Goal: Consume media (video, audio)

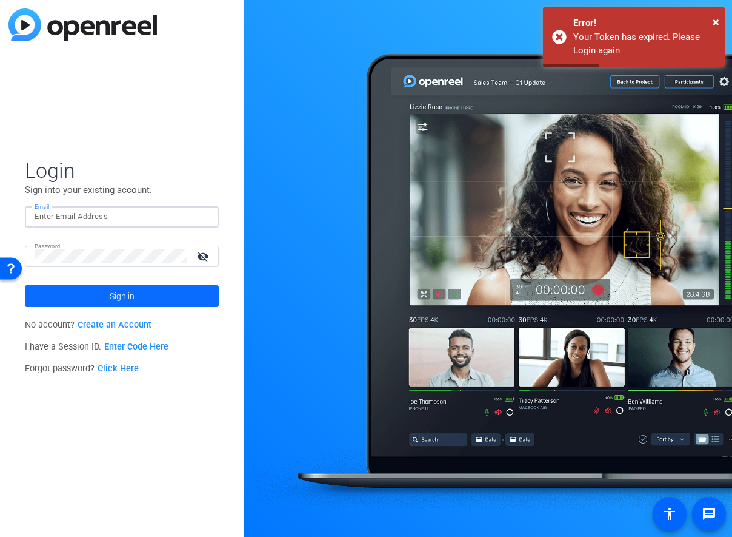
type input "[EMAIL_ADDRESS][DOMAIN_NAME]"
click at [109, 304] on span at bounding box center [122, 295] width 194 height 29
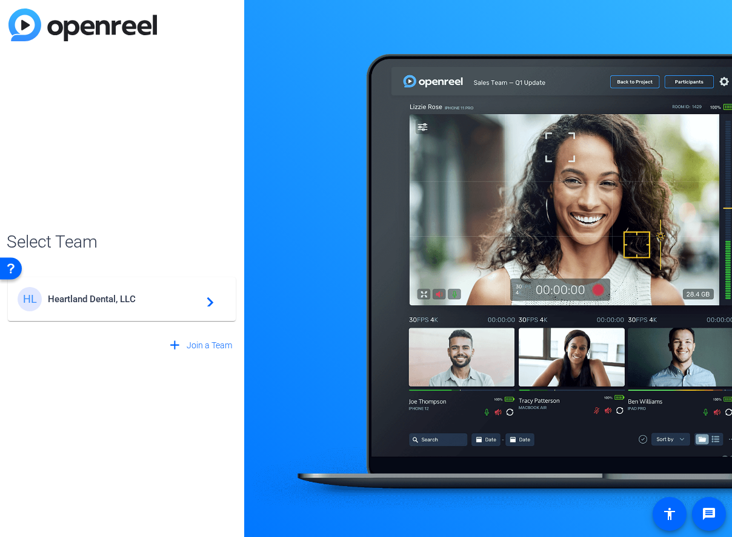
click at [104, 296] on span "Heartland Dental, LLC" at bounding box center [124, 298] width 152 height 11
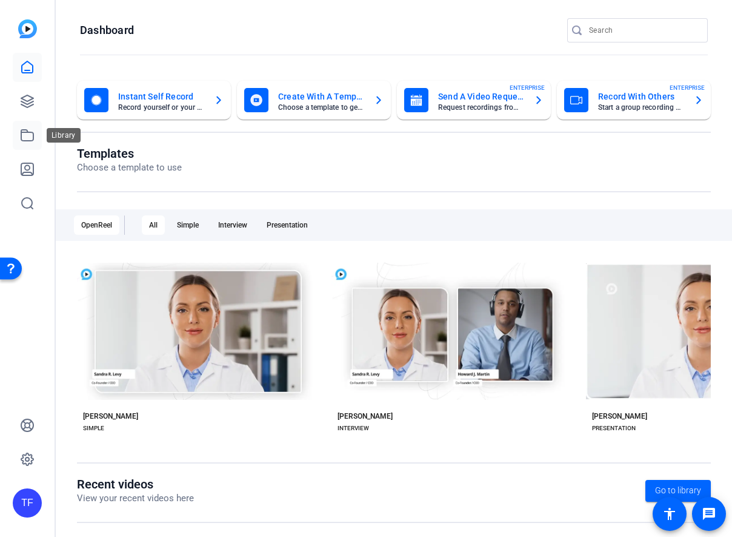
click at [28, 131] on icon at bounding box center [27, 135] width 12 height 11
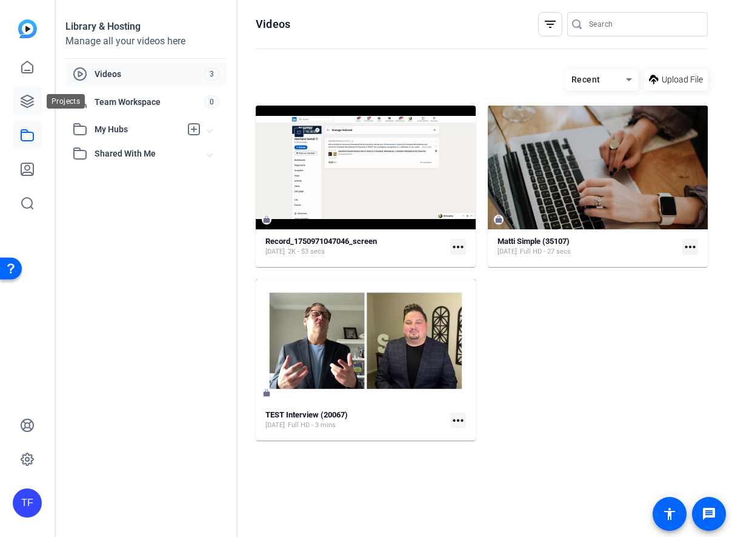
click at [30, 106] on icon at bounding box center [27, 101] width 12 height 12
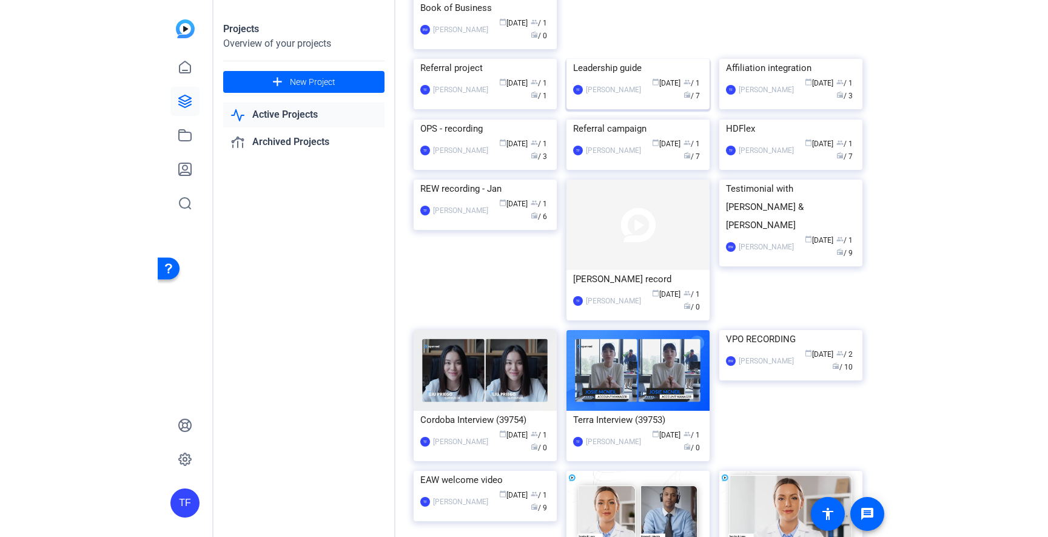
scroll to position [197, 0]
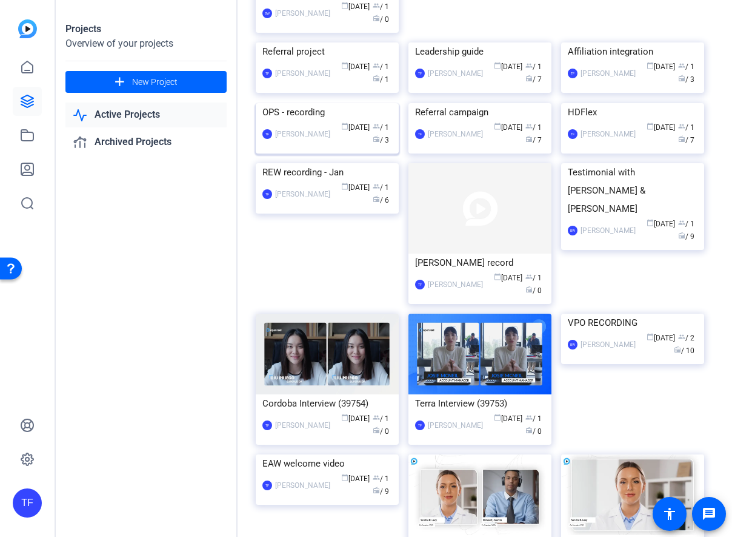
click at [306, 121] on div "OPS - recording" at bounding box center [328, 112] width 130 height 18
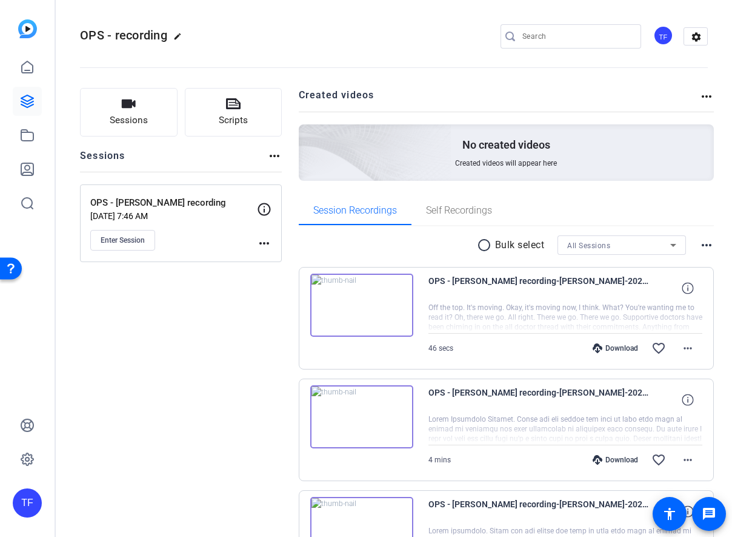
click at [381, 317] on img at bounding box center [361, 304] width 103 height 63
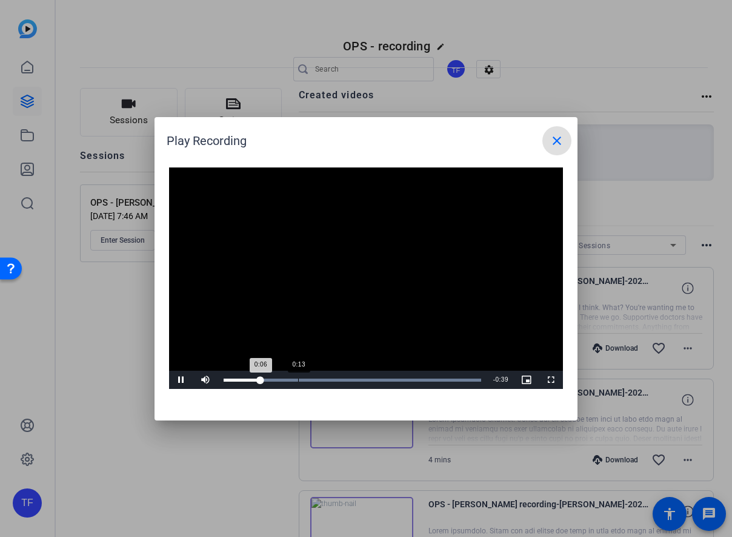
click at [298, 378] on div "Loaded : 100.00% 0:13 0:06" at bounding box center [353, 379] width 258 height 3
click at [326, 378] on div "Loaded : 100.00% 0:18 0:14" at bounding box center [353, 379] width 258 height 3
click at [376, 381] on div "Loaded : 100.00% 0:27 0:20" at bounding box center [353, 379] width 270 height 18
click at [441, 378] on div "Loaded : 100.00% 0:38 0:29" at bounding box center [353, 379] width 258 height 3
click at [181, 380] on span "Video Player" at bounding box center [181, 380] width 24 height 0
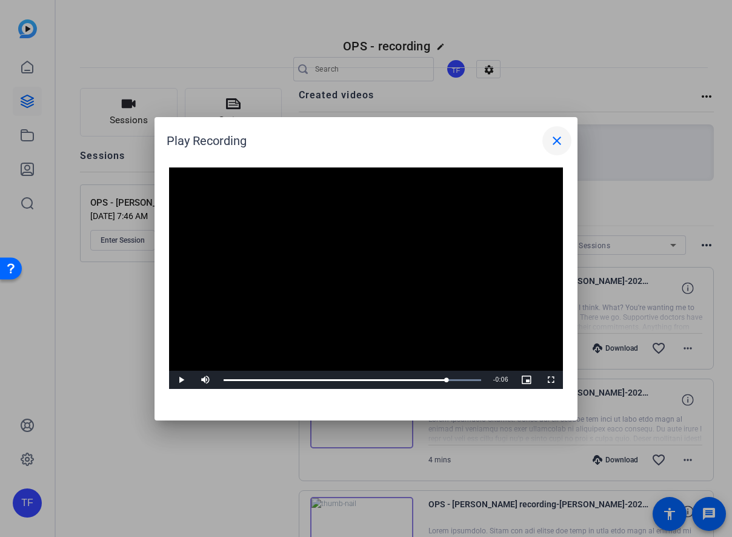
click at [562, 143] on mat-icon "close" at bounding box center [557, 140] width 15 height 15
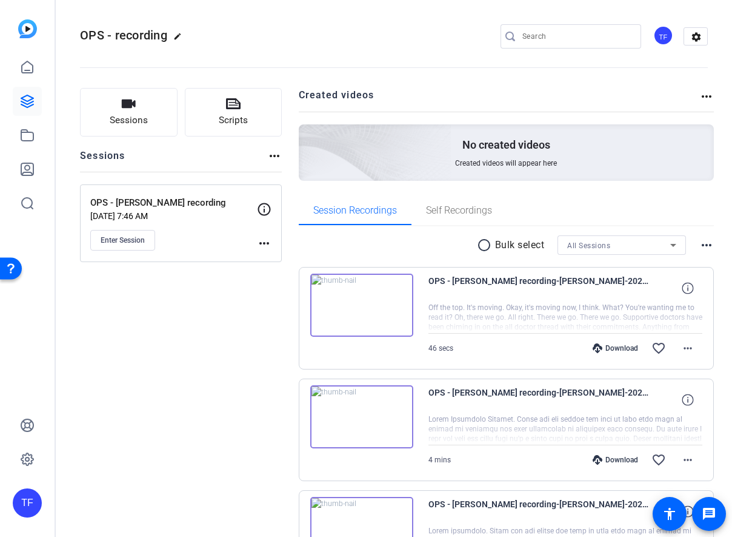
click at [536, 317] on div at bounding box center [566, 318] width 275 height 30
click at [686, 292] on icon at bounding box center [688, 288] width 12 height 12
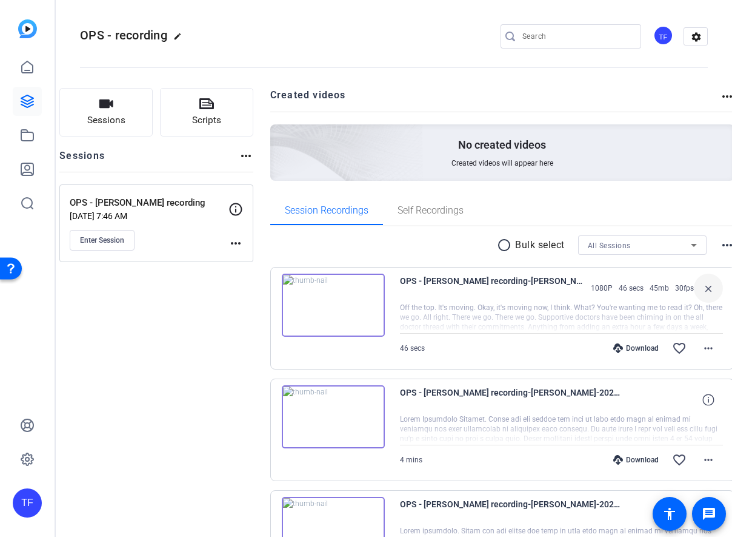
click at [437, 306] on div at bounding box center [561, 318] width 323 height 30
click at [243, 244] on mat-icon "more_horiz" at bounding box center [236, 243] width 15 height 15
click at [209, 270] on div at bounding box center [366, 268] width 732 height 537
click at [243, 205] on icon at bounding box center [236, 209] width 13 height 13
click at [193, 293] on div "Sessions Scripts Sessions more_horiz OPS - [PERSON_NAME] recording [DATE] 7:46 …" at bounding box center [156, 359] width 194 height 543
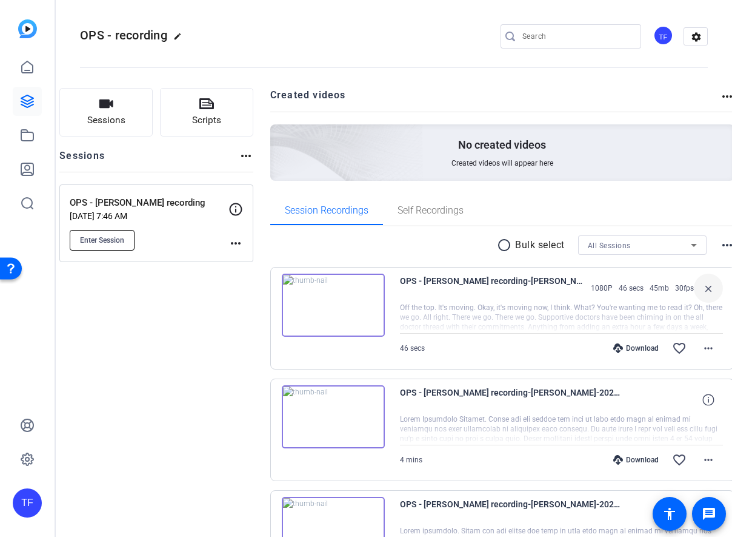
click at [124, 235] on span "Enter Session" at bounding box center [102, 240] width 44 height 10
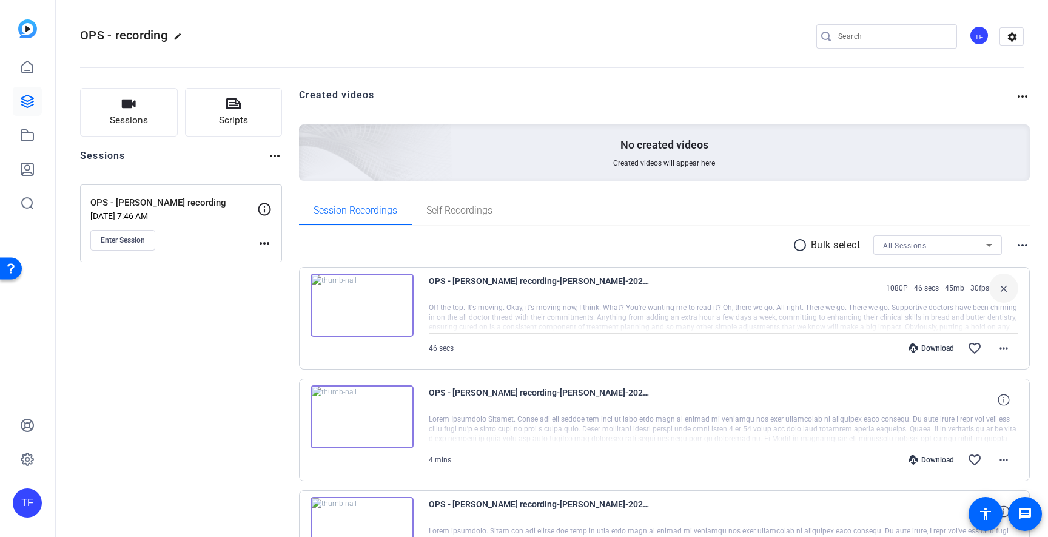
click at [273, 155] on mat-icon "more_horiz" at bounding box center [274, 156] width 15 height 15
click at [273, 155] on div at bounding box center [524, 268] width 1048 height 537
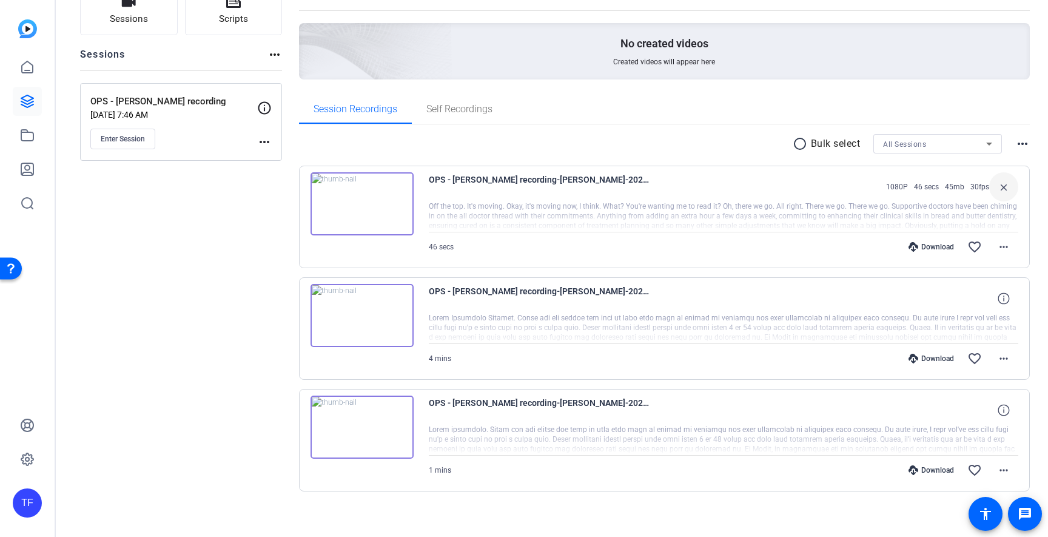
scroll to position [95, 0]
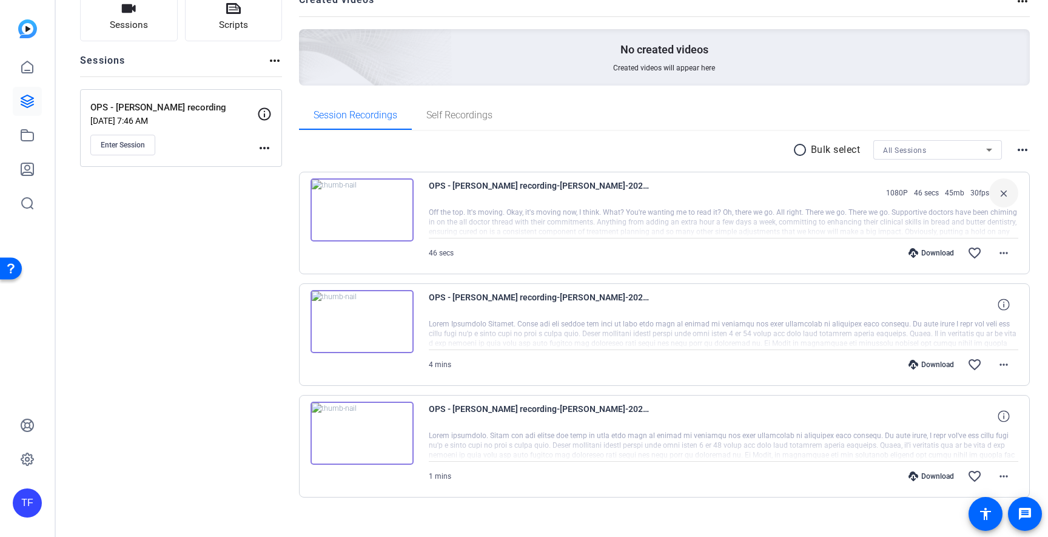
click at [354, 209] on img at bounding box center [361, 209] width 103 height 63
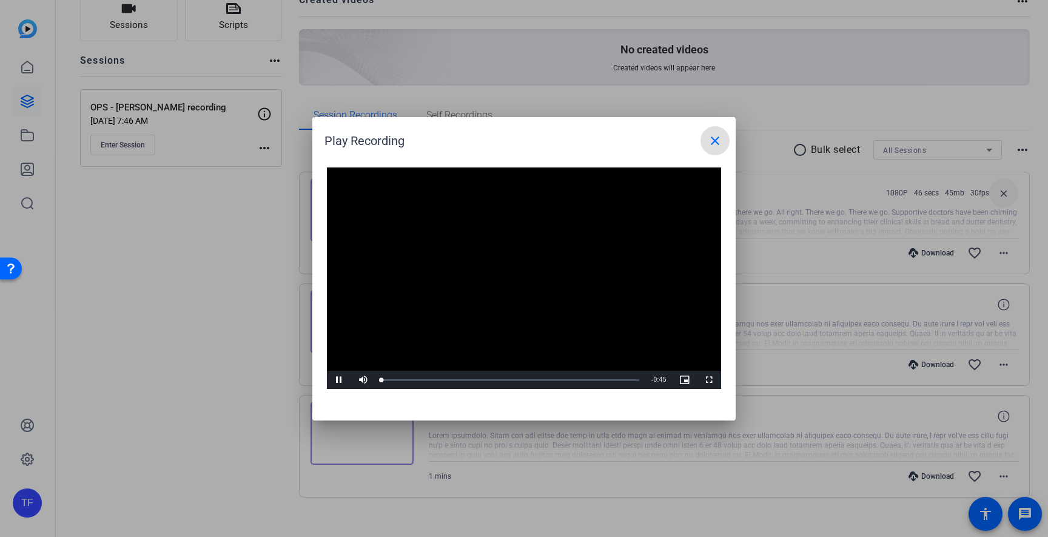
click at [512, 270] on video "Video Player" at bounding box center [524, 278] width 394 height 222
click at [336, 380] on span "Video Player" at bounding box center [339, 380] width 24 height 0
click at [720, 137] on mat-icon "close" at bounding box center [715, 140] width 15 height 15
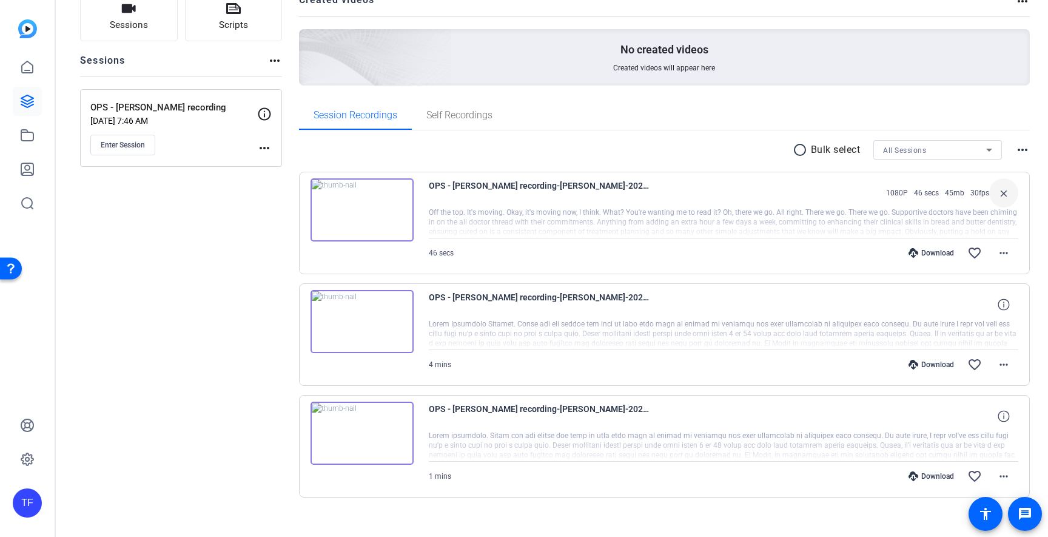
scroll to position [110, 0]
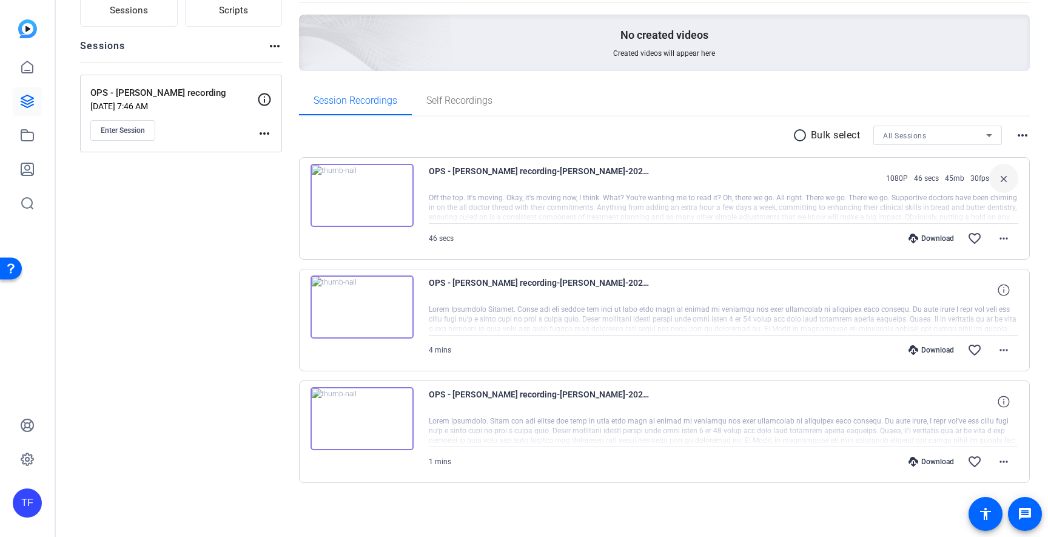
click at [391, 407] on img at bounding box center [361, 418] width 103 height 63
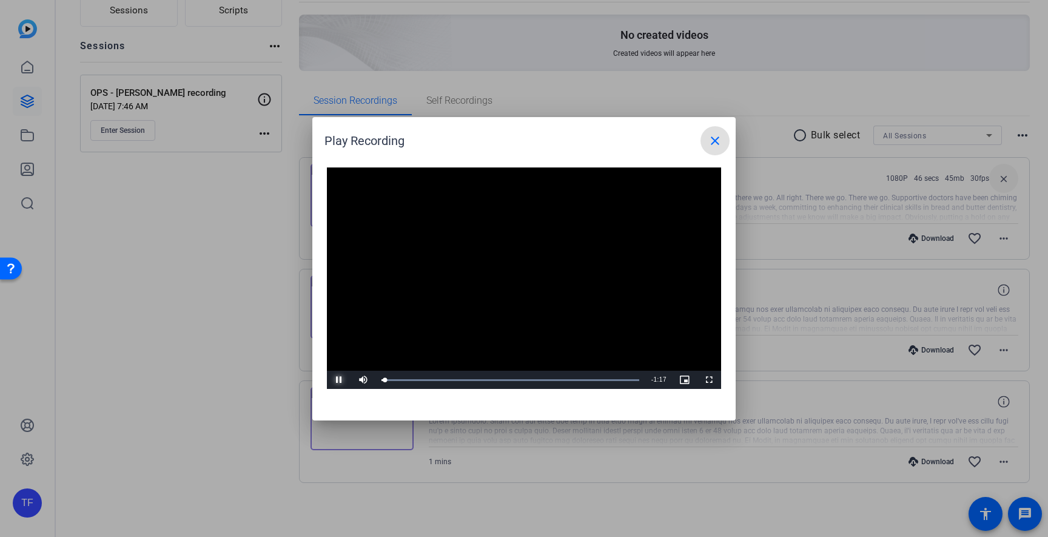
click at [335, 380] on span "Video Player" at bounding box center [339, 380] width 24 height 0
click at [412, 321] on video "Video Player" at bounding box center [524, 278] width 394 height 222
click at [337, 380] on span "Video Player" at bounding box center [339, 380] width 24 height 0
click at [720, 135] on mat-icon "close" at bounding box center [715, 140] width 15 height 15
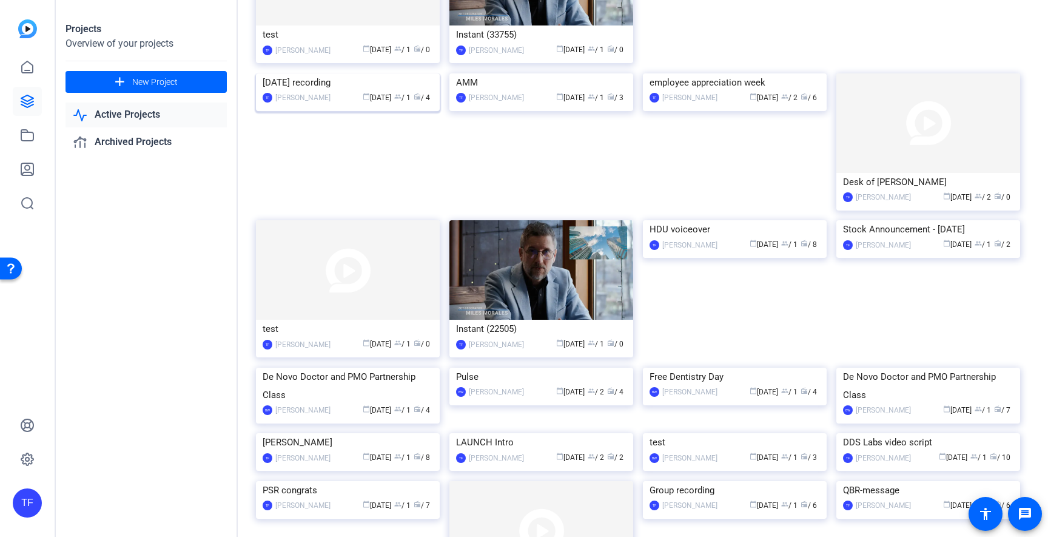
scroll to position [939, 0]
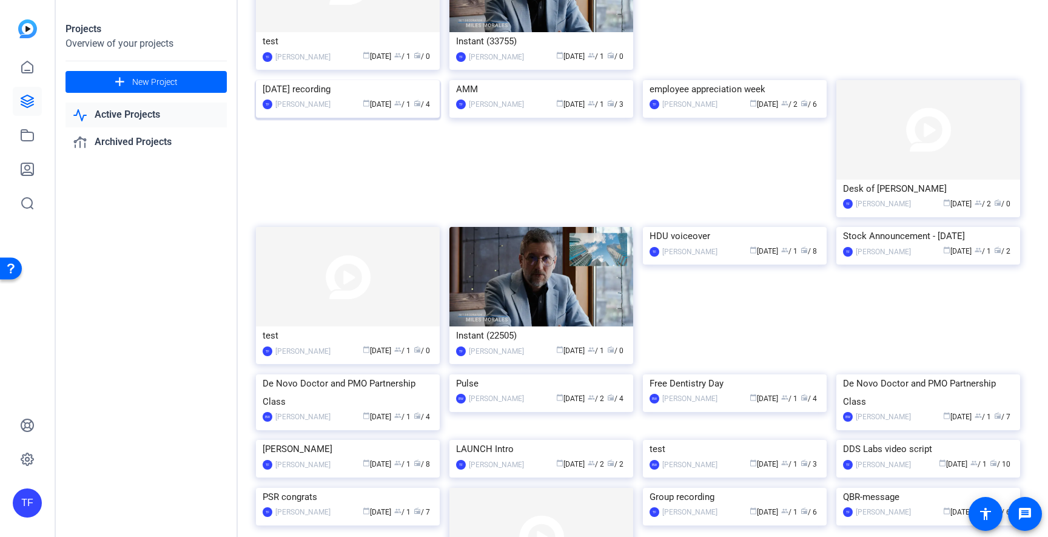
click at [318, 80] on img at bounding box center [348, 80] width 184 height 0
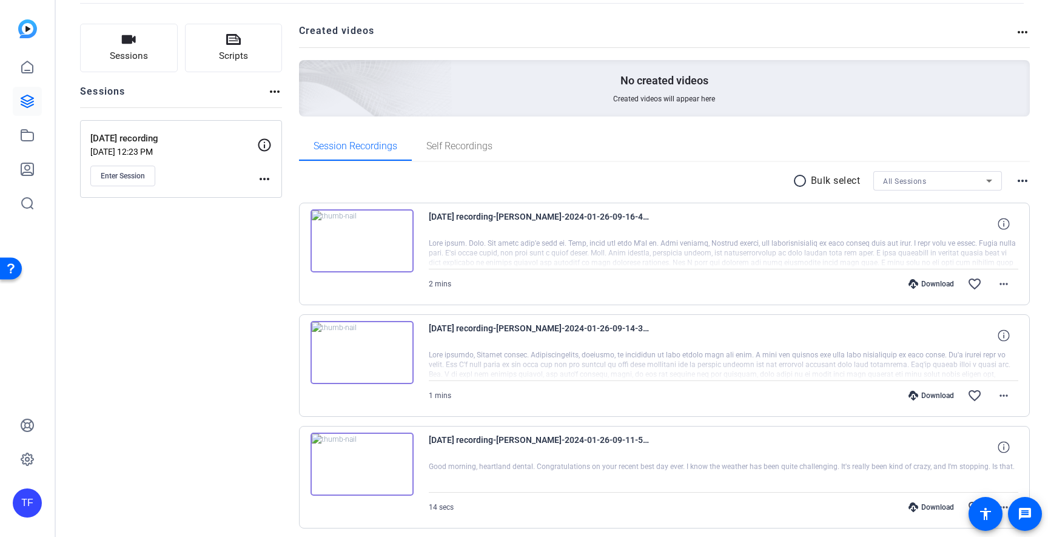
scroll to position [78, 0]
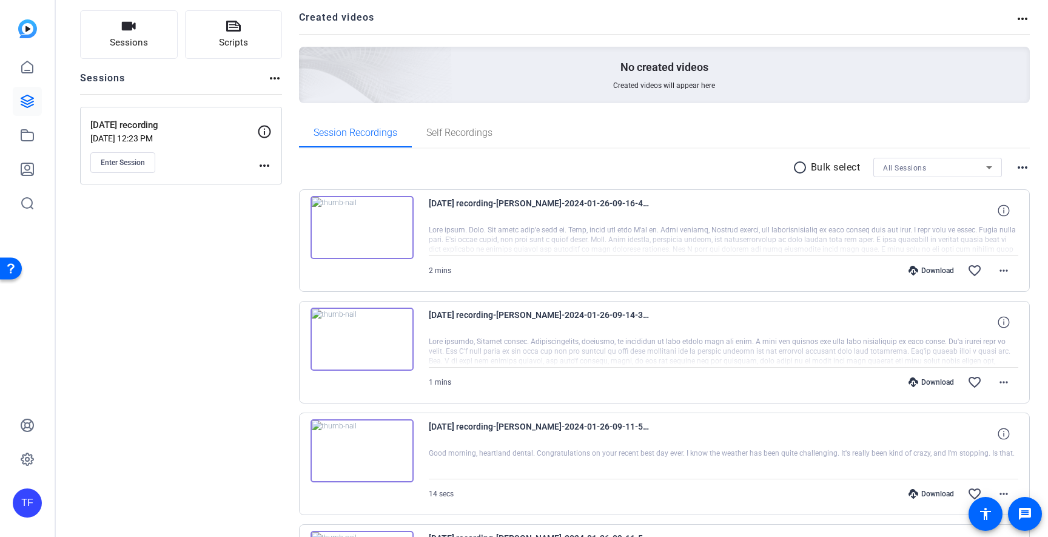
click at [381, 362] on img at bounding box center [361, 338] width 103 height 63
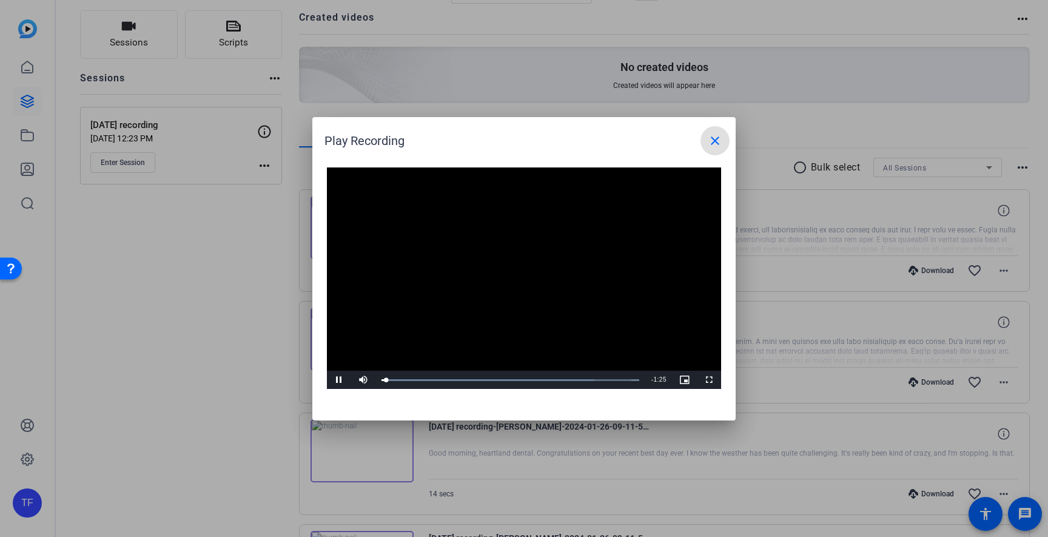
click at [714, 142] on mat-icon "close" at bounding box center [715, 140] width 15 height 15
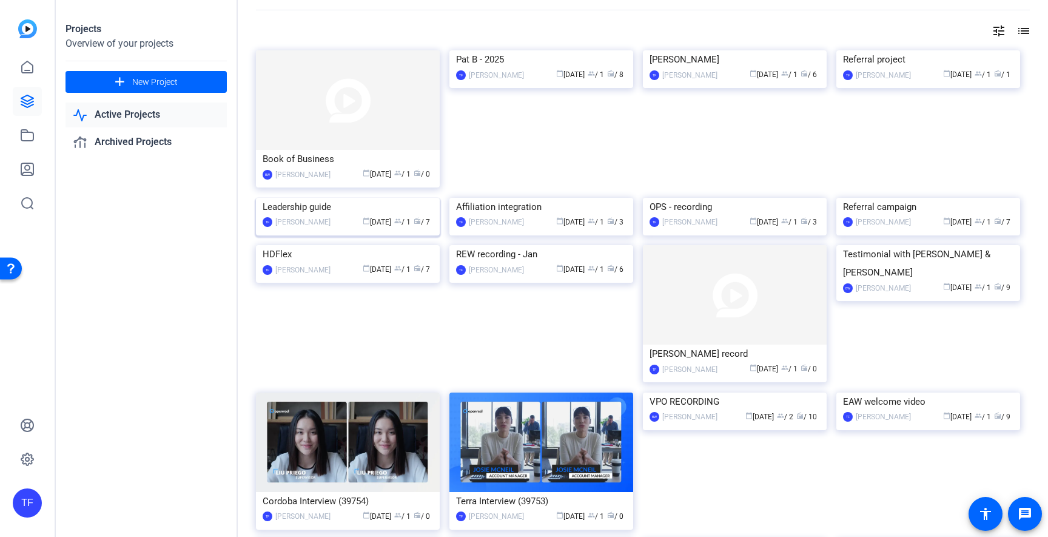
scroll to position [44, 0]
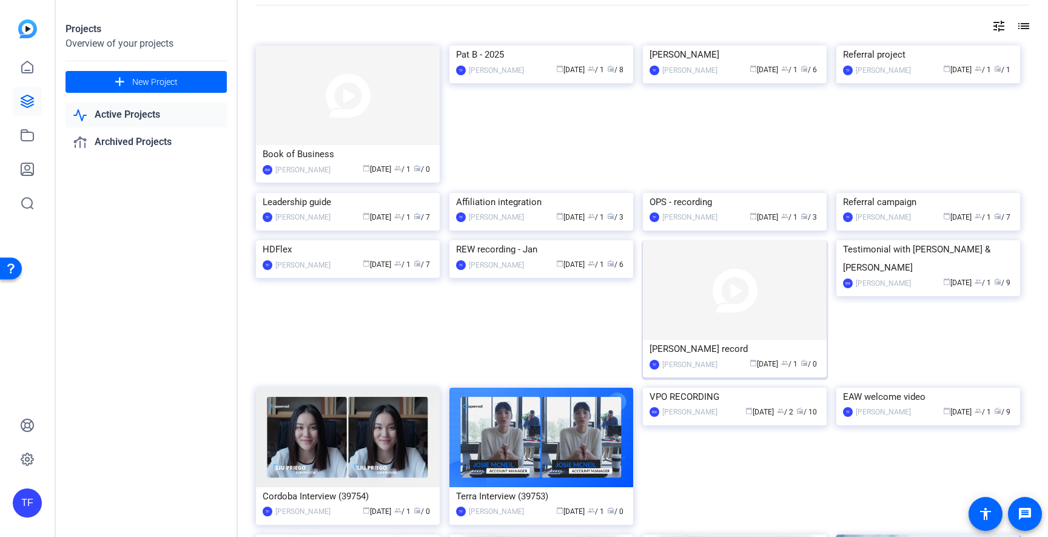
click at [657, 340] on img at bounding box center [735, 289] width 184 height 99
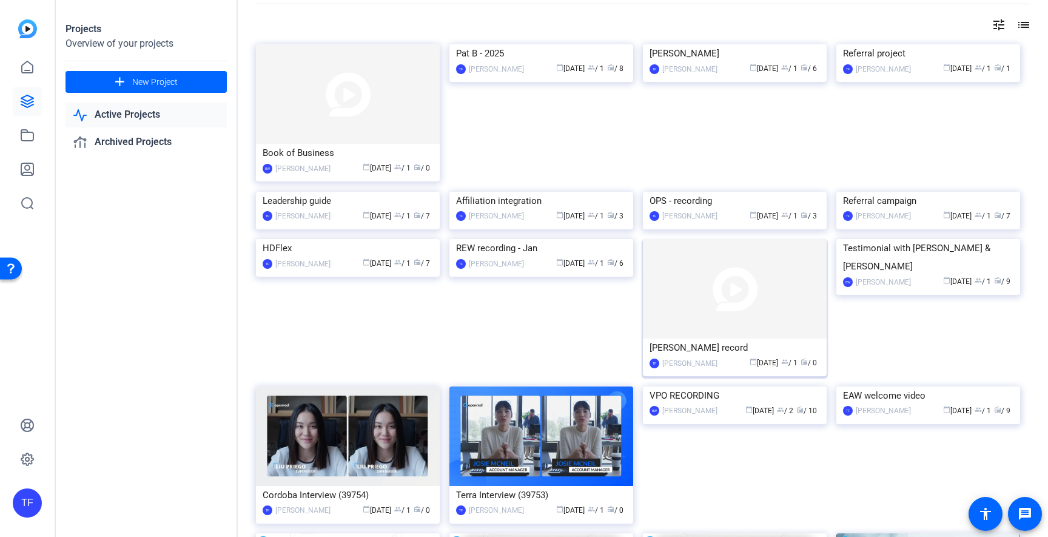
scroll to position [50, 0]
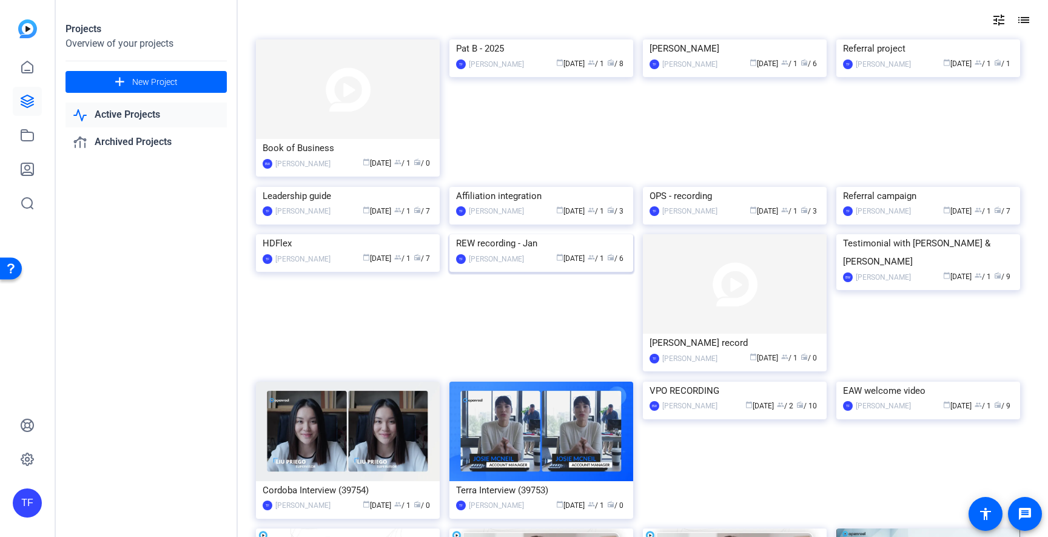
click at [480, 234] on img at bounding box center [541, 234] width 184 height 0
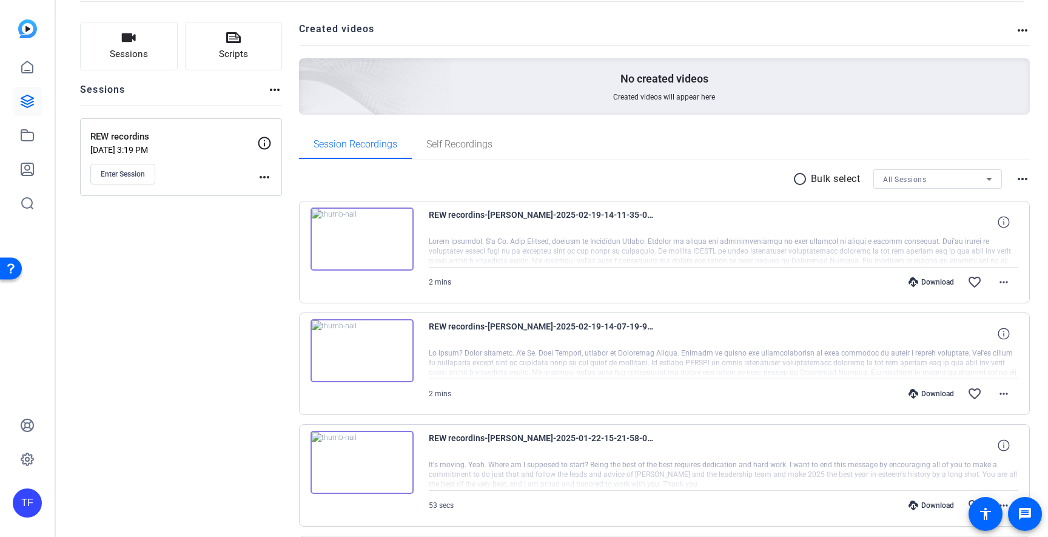
scroll to position [64, 0]
click at [395, 249] on img at bounding box center [361, 240] width 103 height 63
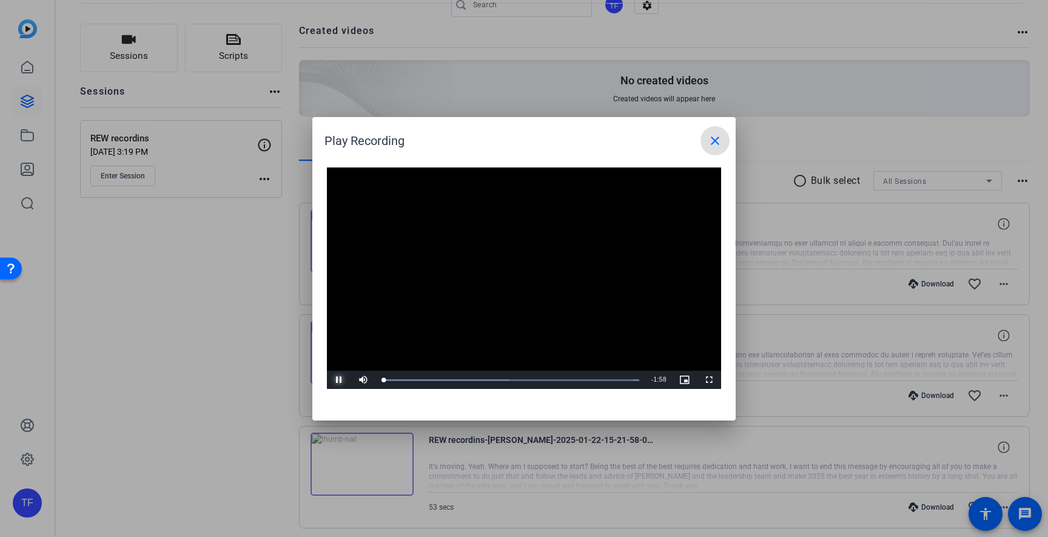
click at [336, 380] on span "Video Player" at bounding box center [339, 380] width 24 height 0
click at [709, 147] on mat-icon "close" at bounding box center [715, 140] width 15 height 15
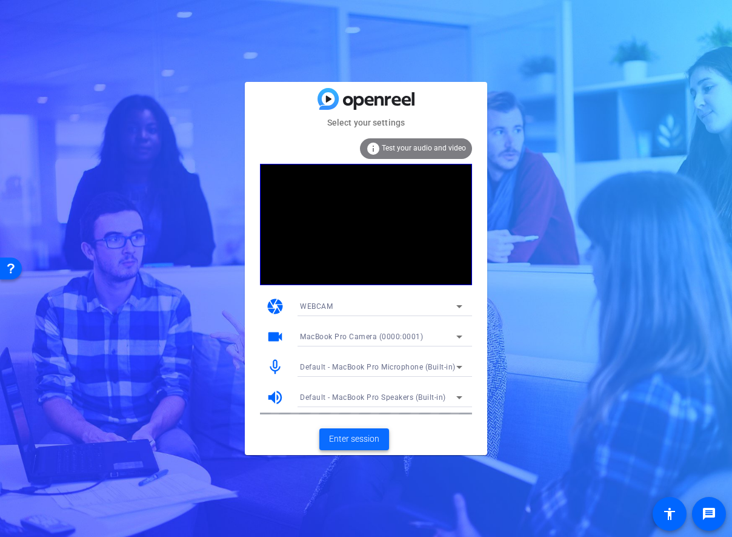
click at [358, 437] on span "Enter session" at bounding box center [354, 438] width 50 height 13
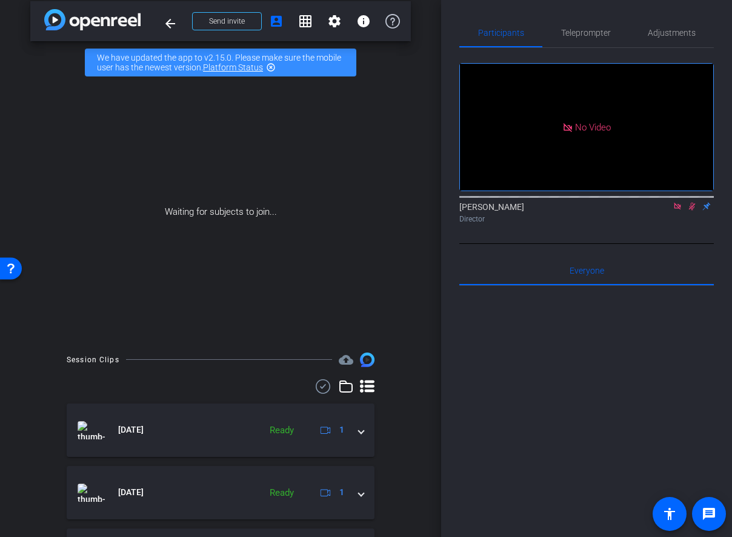
scroll to position [21, 0]
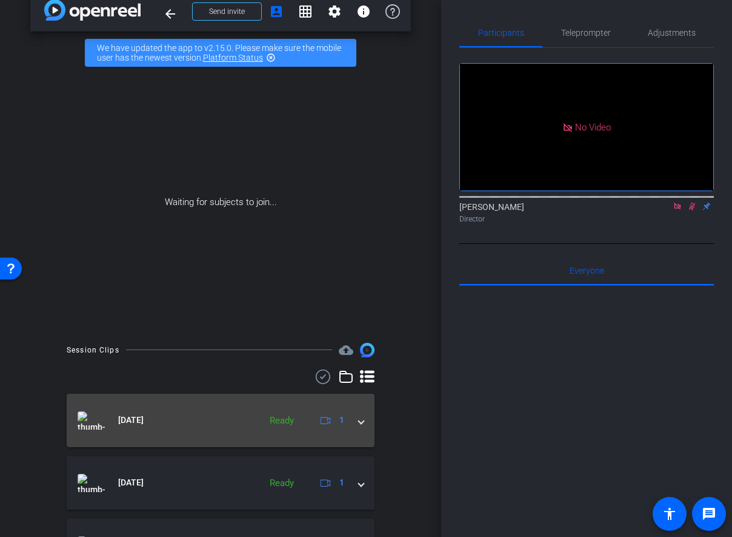
click at [357, 421] on div "Mar 24, 2025 Ready 1" at bounding box center [218, 420] width 281 height 18
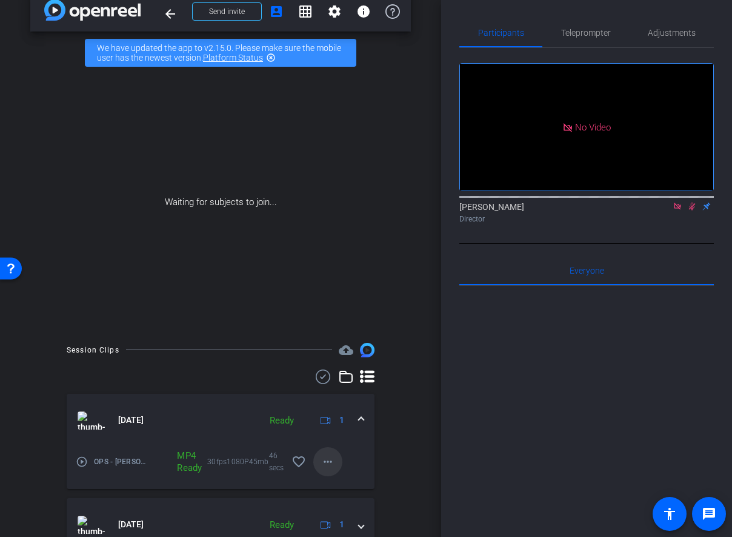
click at [323, 458] on mat-icon "more_horiz" at bounding box center [328, 461] width 15 height 15
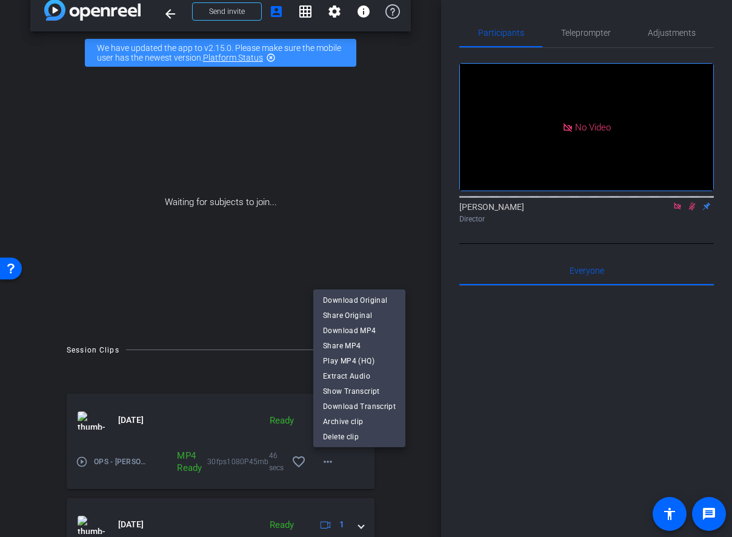
click at [395, 458] on div at bounding box center [366, 268] width 732 height 537
